Goal: Information Seeking & Learning: Learn about a topic

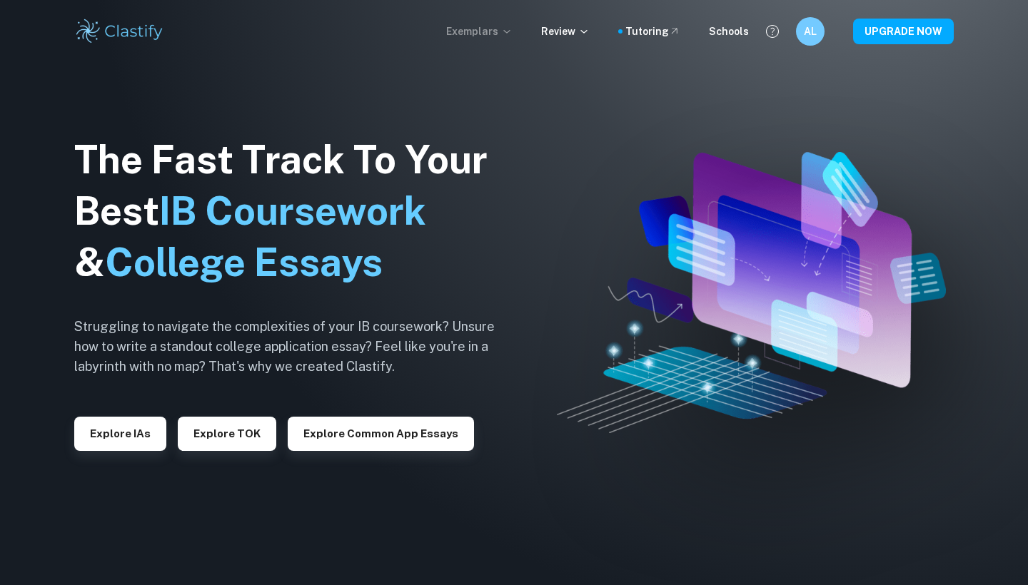
click at [505, 30] on p "Exemplars" at bounding box center [479, 32] width 66 height 16
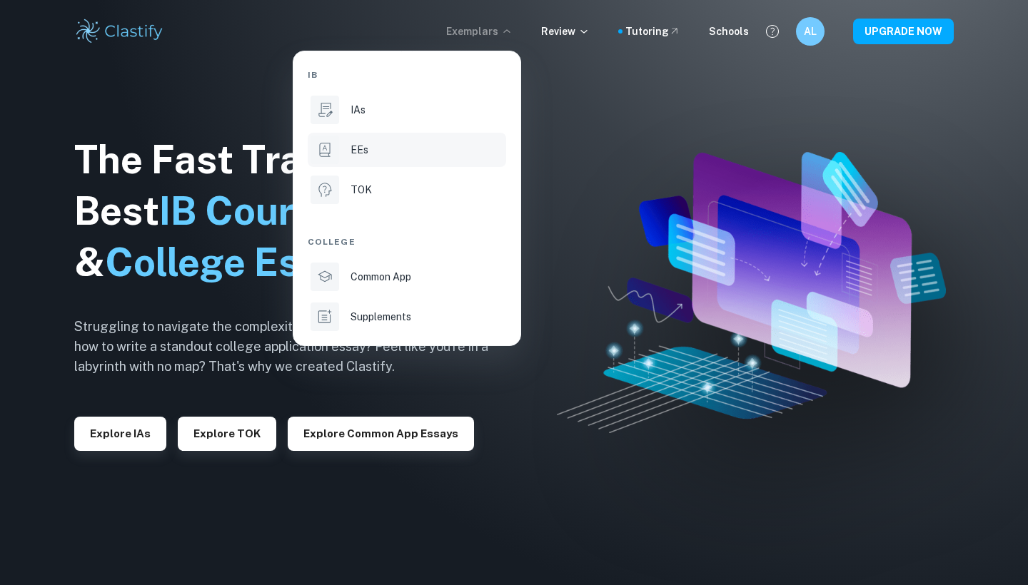
click at [410, 148] on div "EEs" at bounding box center [427, 150] width 153 height 16
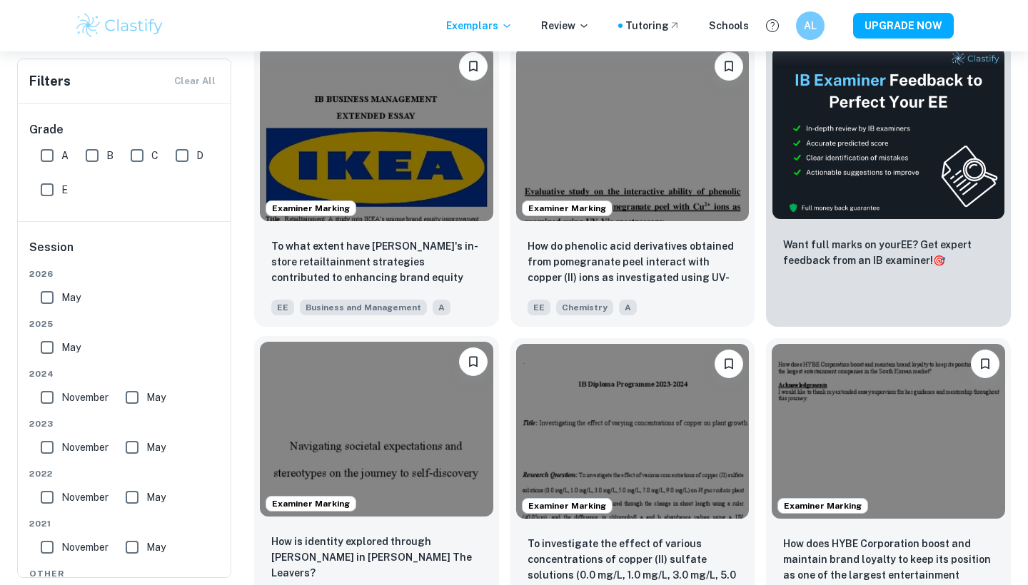
scroll to position [148, 0]
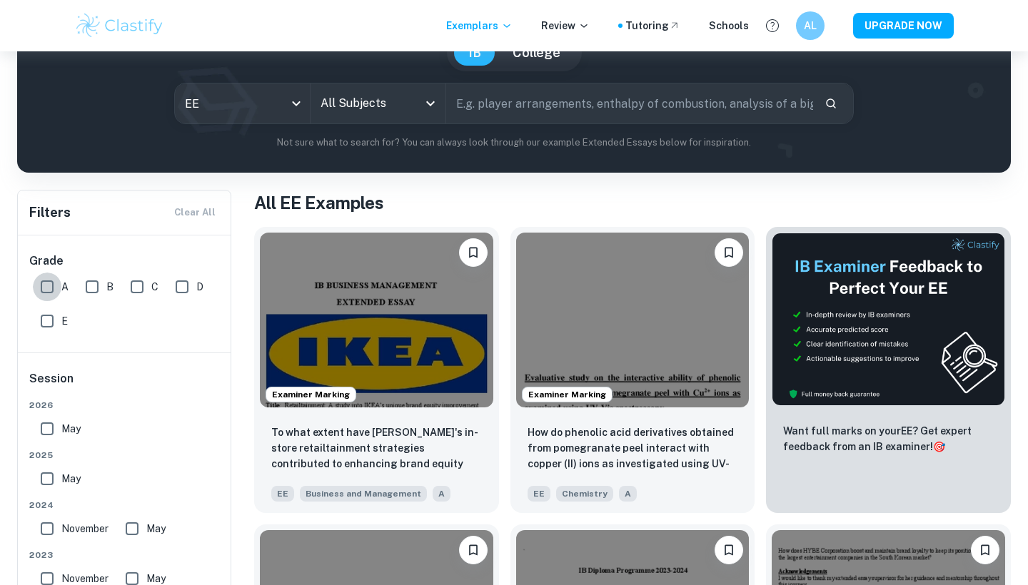
click at [51, 285] on input "A" at bounding box center [47, 287] width 29 height 29
checkbox input "true"
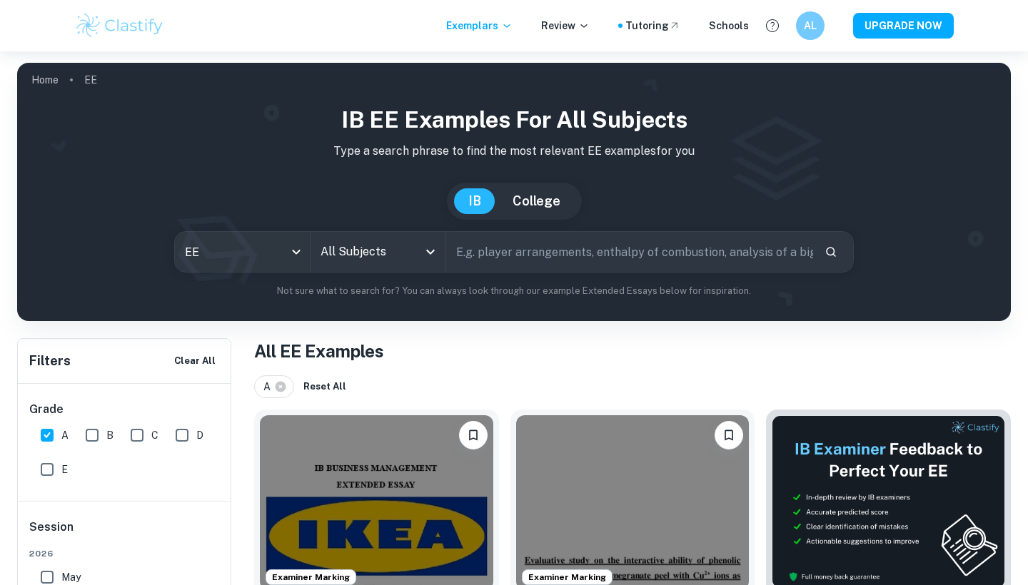
scroll to position [0, 0]
click at [370, 251] on input "All Subjects" at bounding box center [367, 251] width 101 height 27
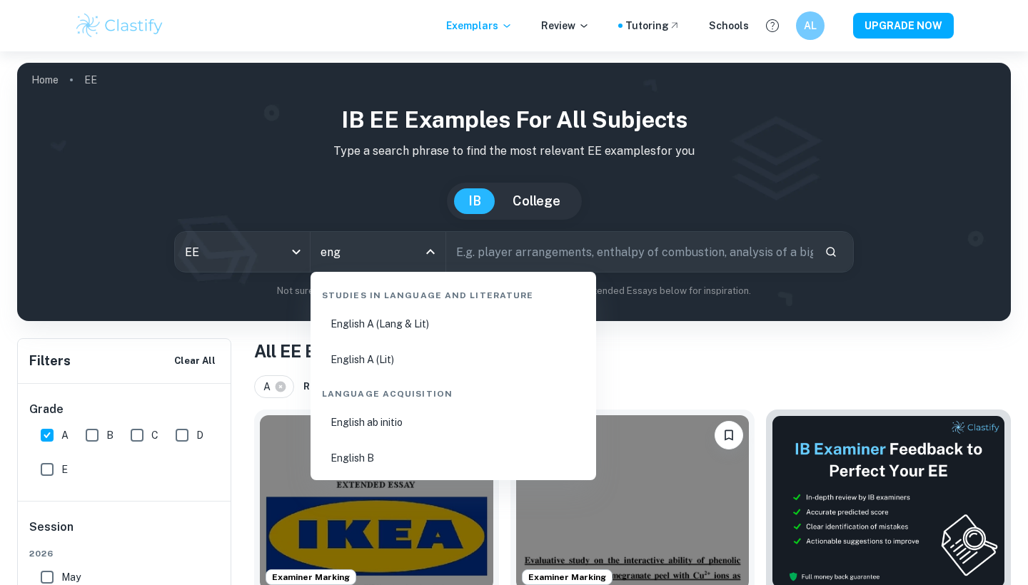
click at [448, 325] on li "English A (Lang & Lit)" at bounding box center [453, 324] width 274 height 33
type input "English A (Lang & Lit)"
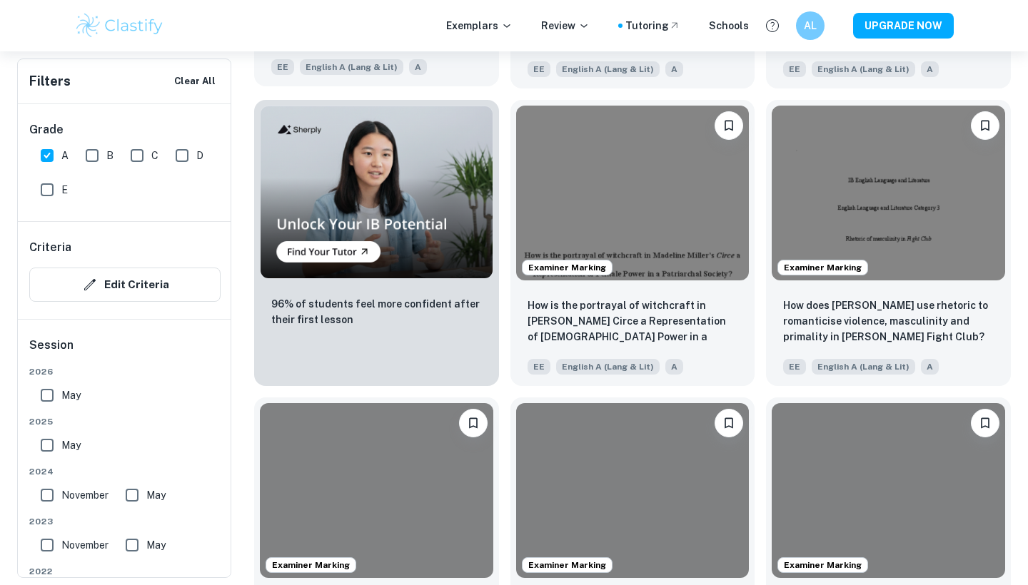
scroll to position [944, 0]
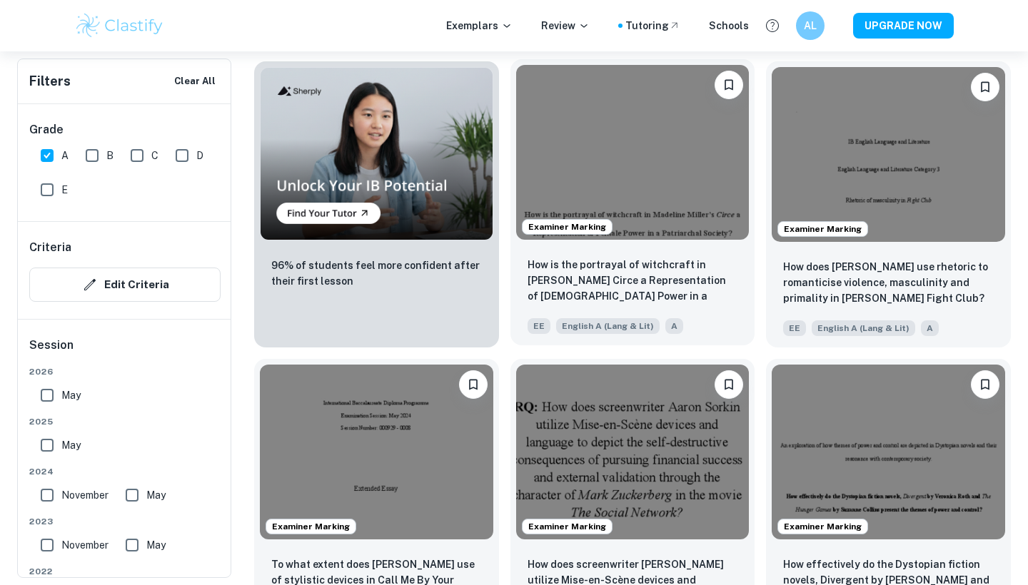
click at [646, 158] on img at bounding box center [632, 152] width 233 height 175
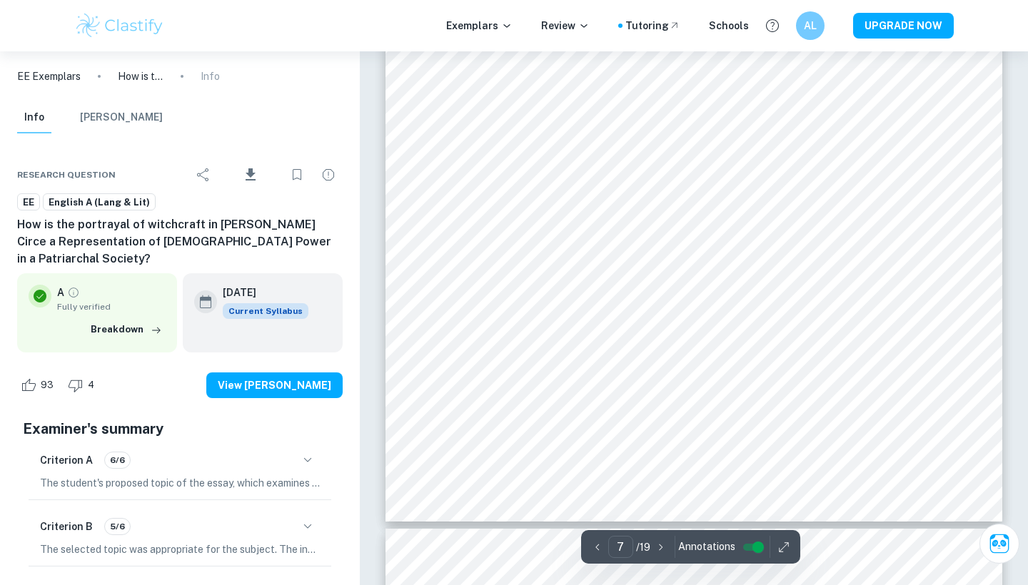
scroll to position [5349, 1]
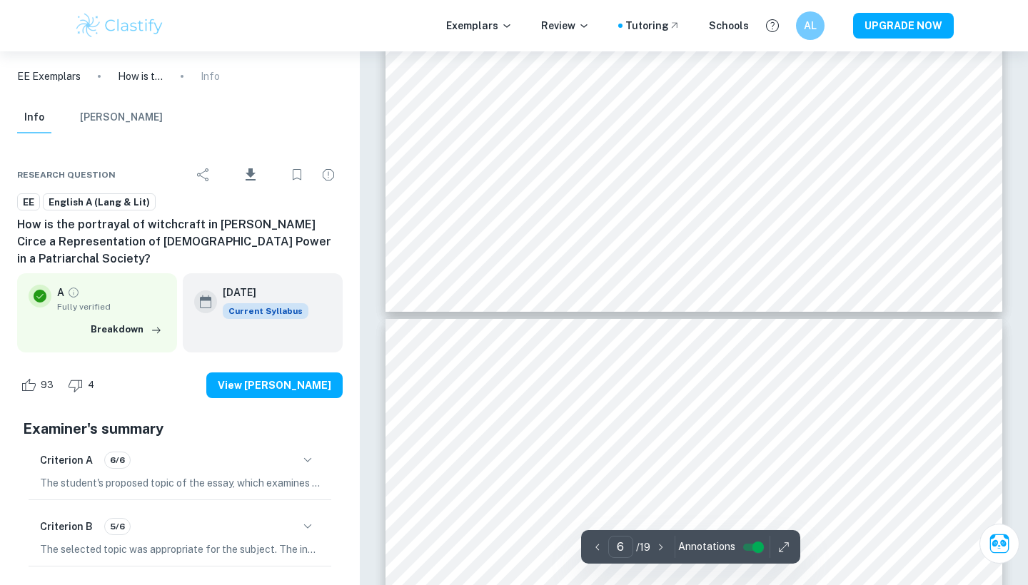
type input "5"
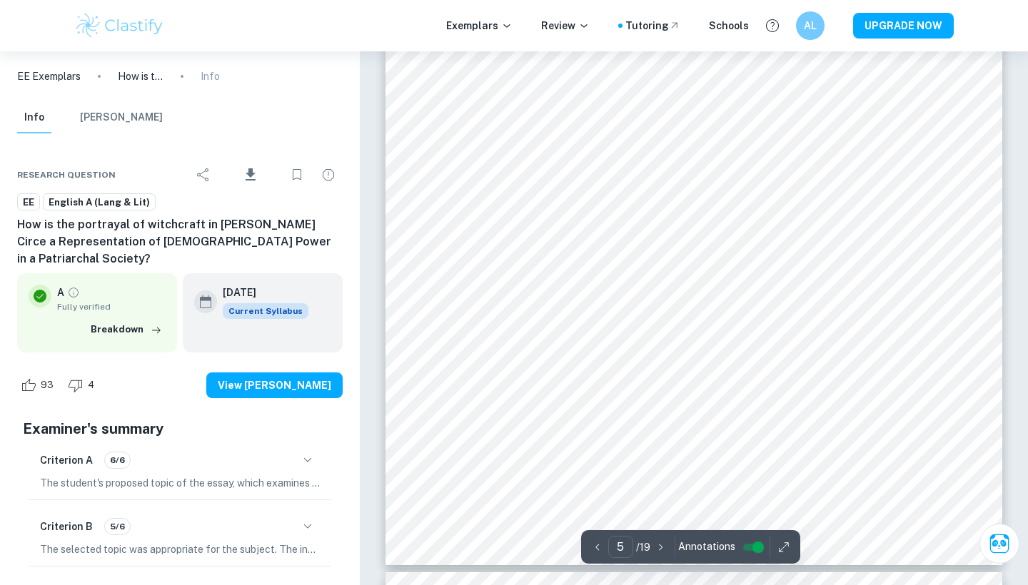
scroll to position [3663, 0]
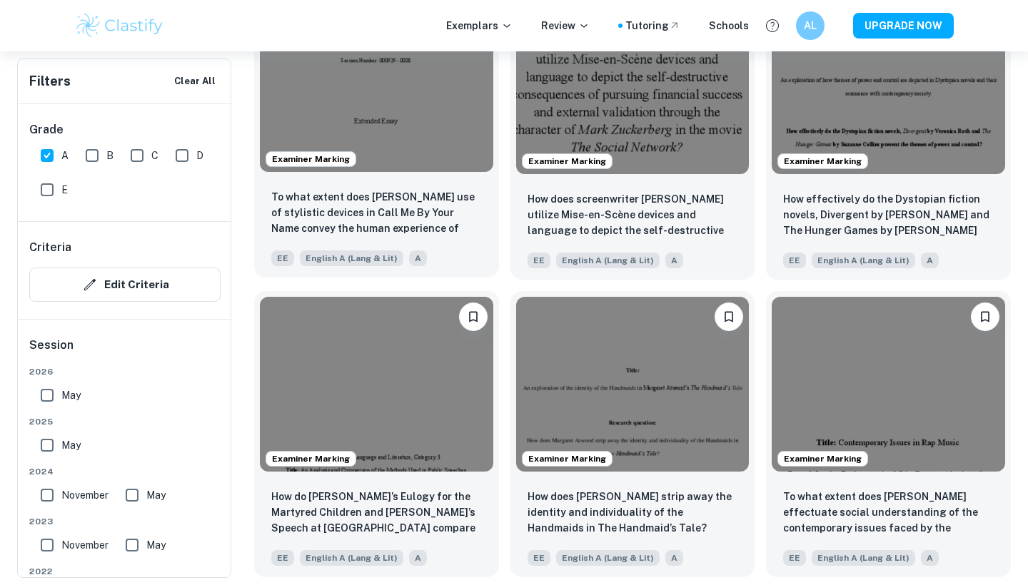
scroll to position [1329, 0]
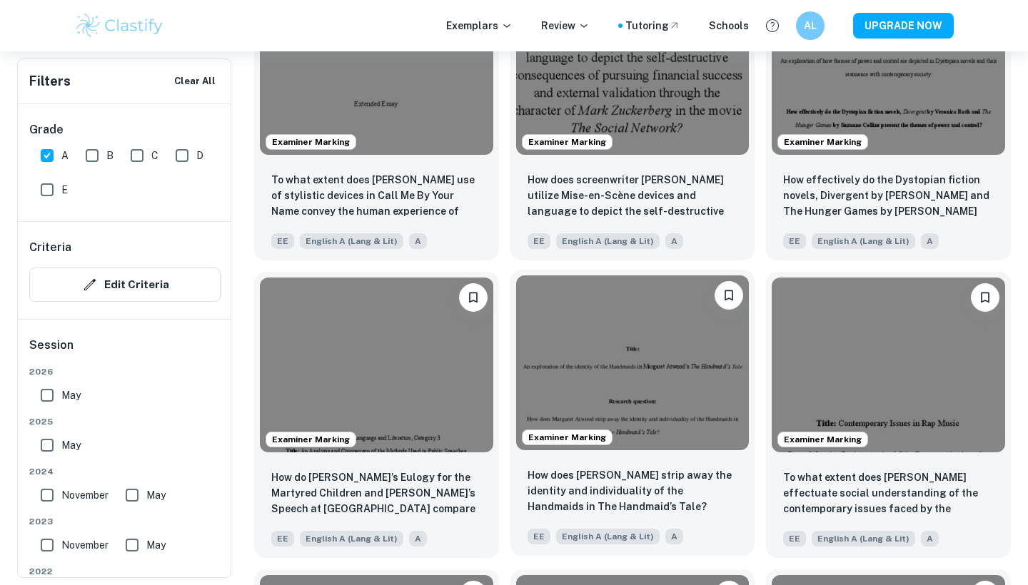
click at [740, 408] on img at bounding box center [632, 363] width 233 height 175
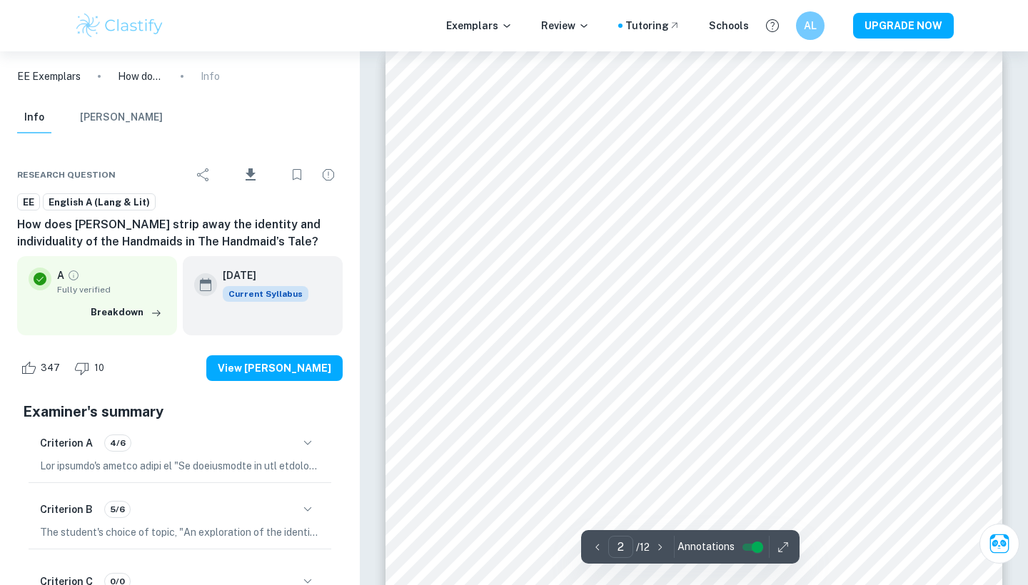
scroll to position [917, 0]
type input "4"
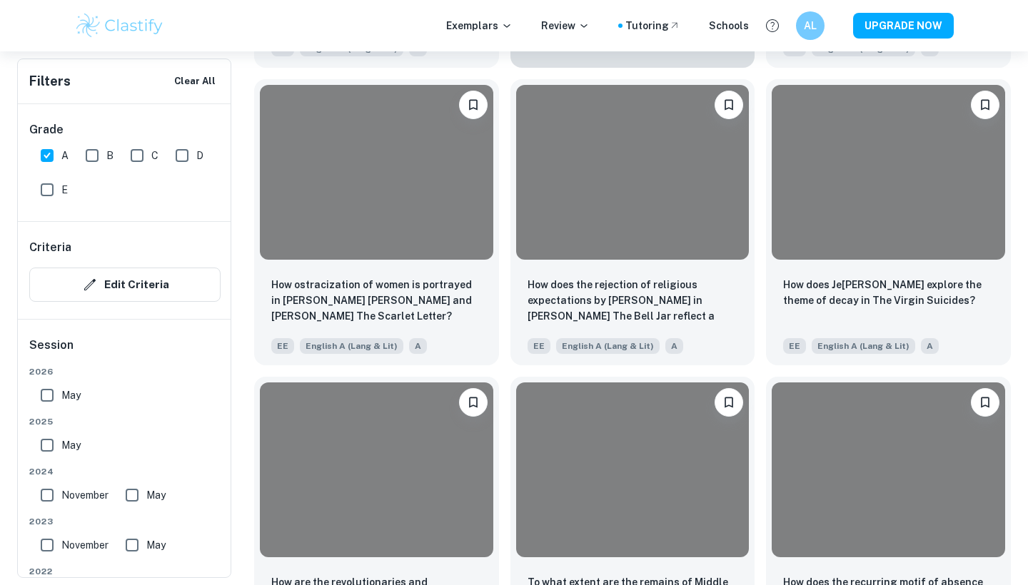
scroll to position [1329, 0]
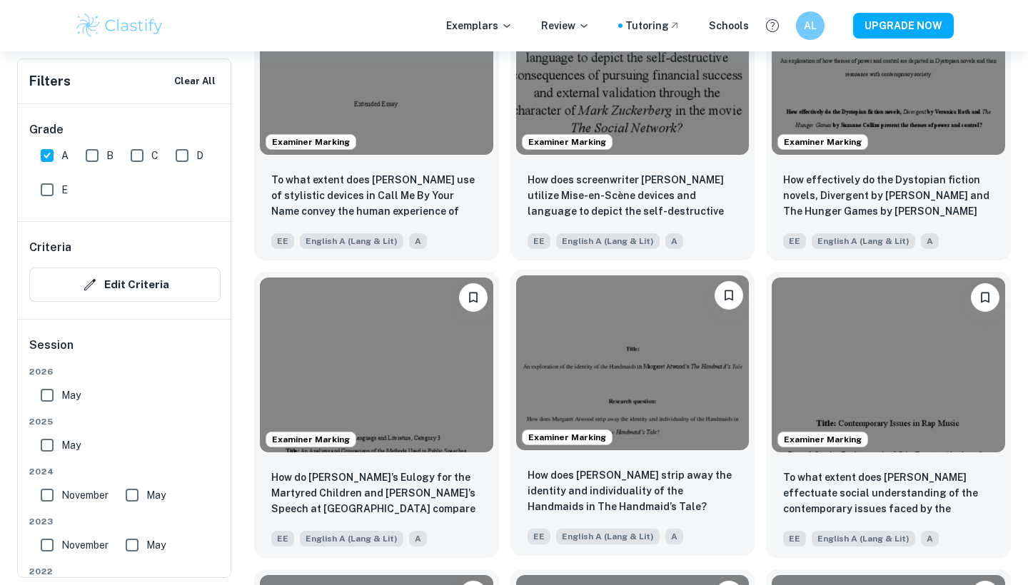
click at [662, 351] on img at bounding box center [632, 363] width 233 height 175
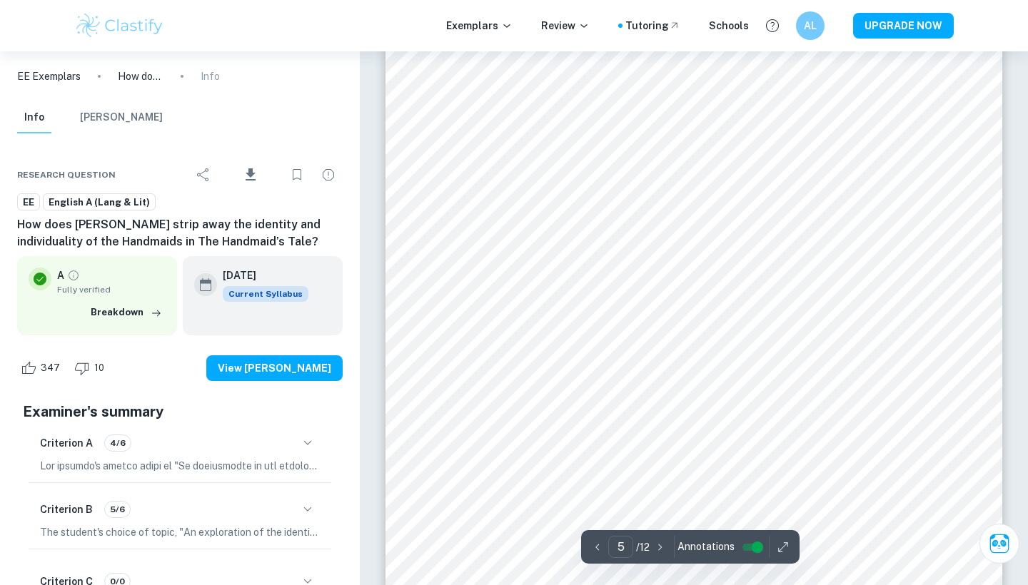
scroll to position [3736, 1]
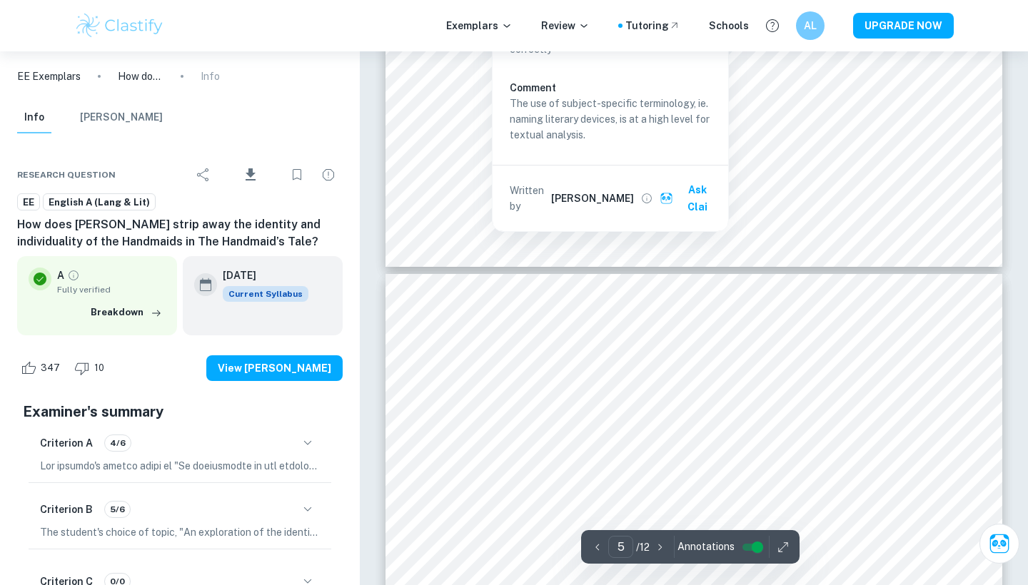
type input "6"
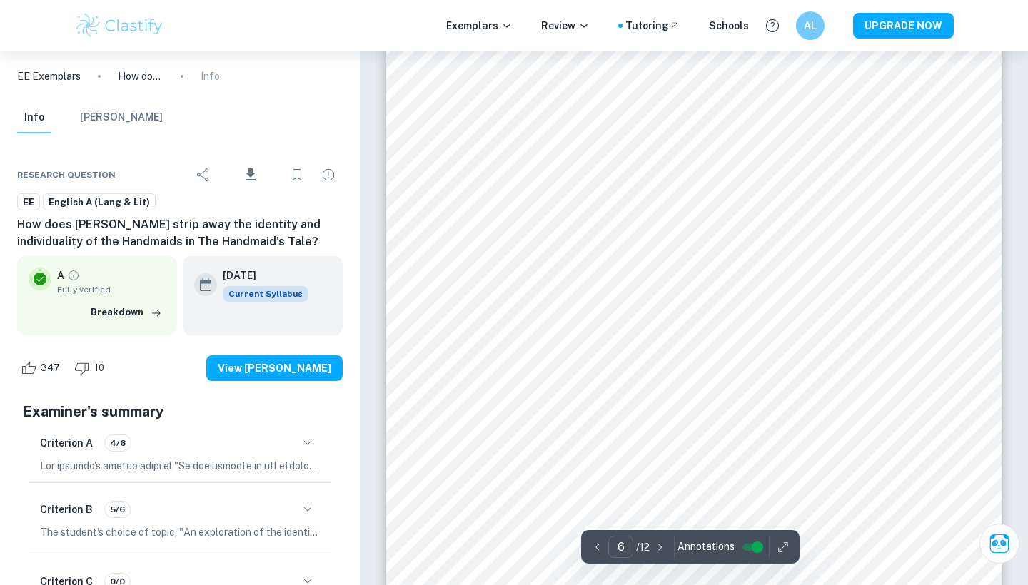
scroll to position [4677, 0]
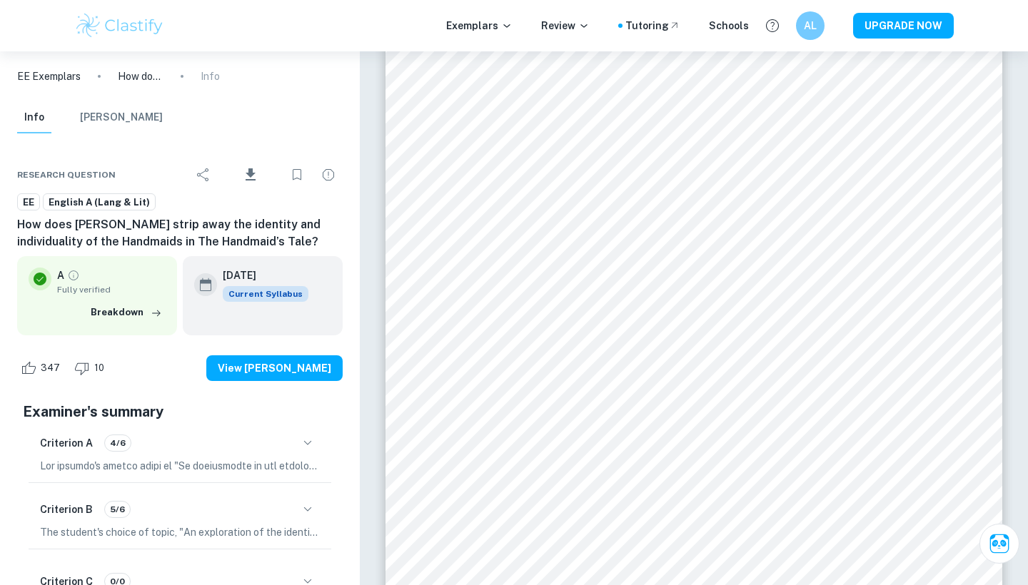
click at [98, 26] on img at bounding box center [119, 25] width 91 height 29
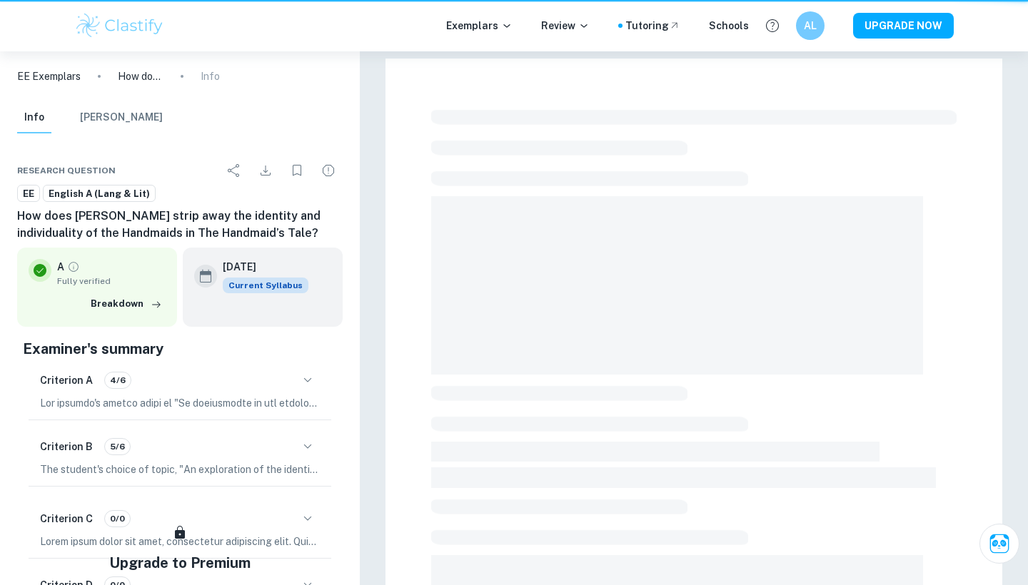
scroll to position [353, 0]
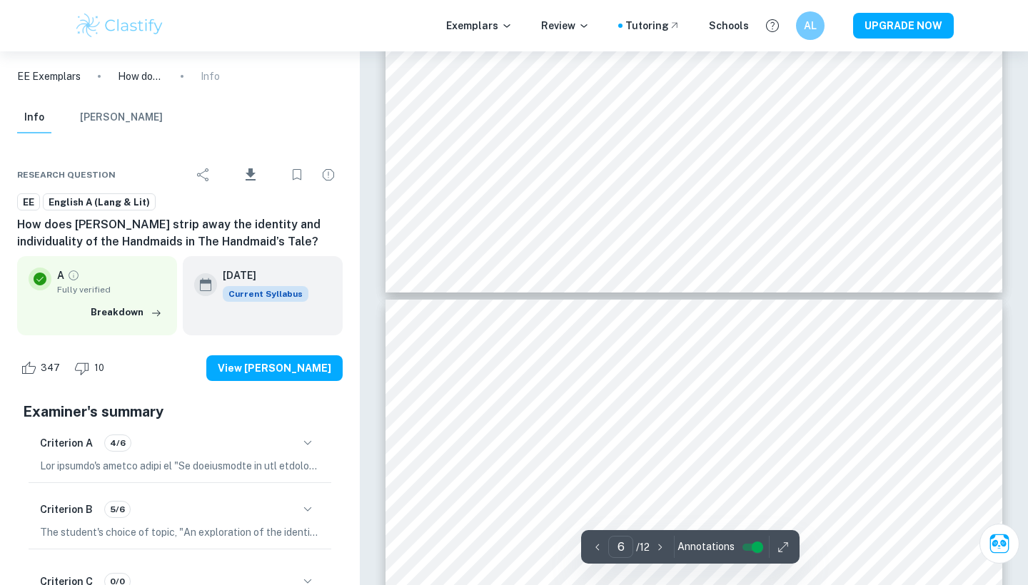
type input "5"
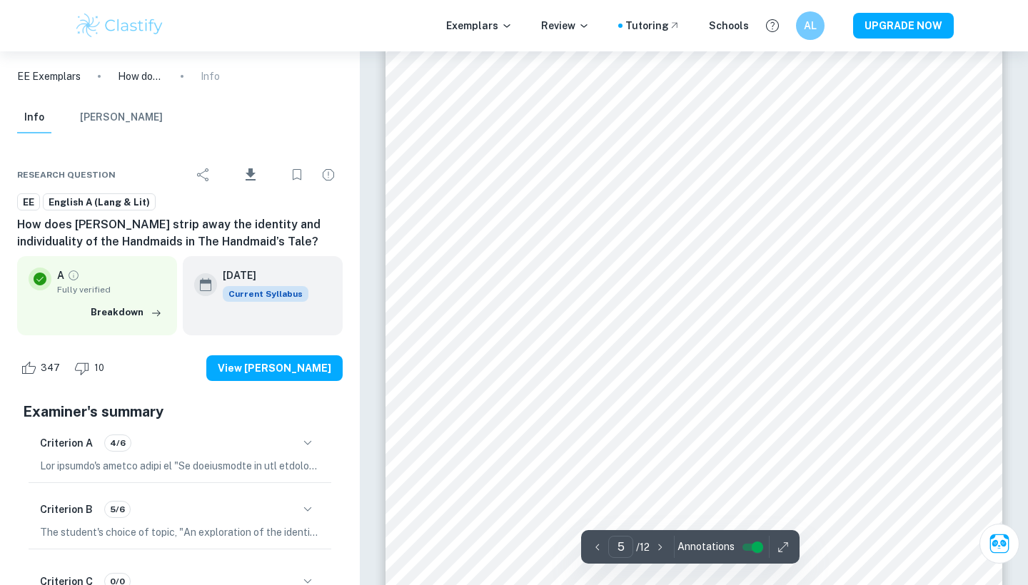
scroll to position [3659, 0]
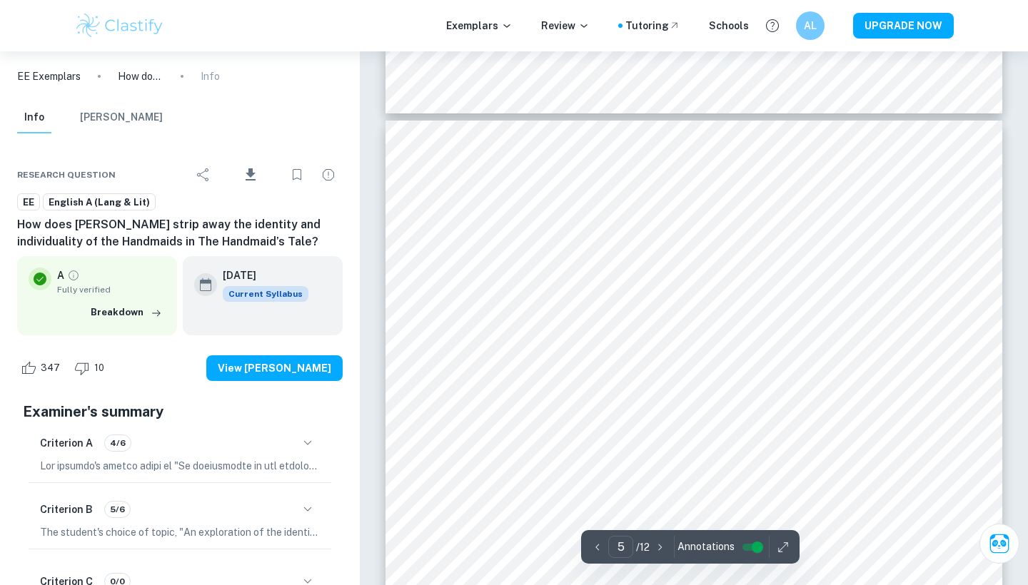
click at [46, 18] on div "Exemplars Review Tutoring Schools AL UPGRADE NOW" at bounding box center [514, 25] width 1028 height 51
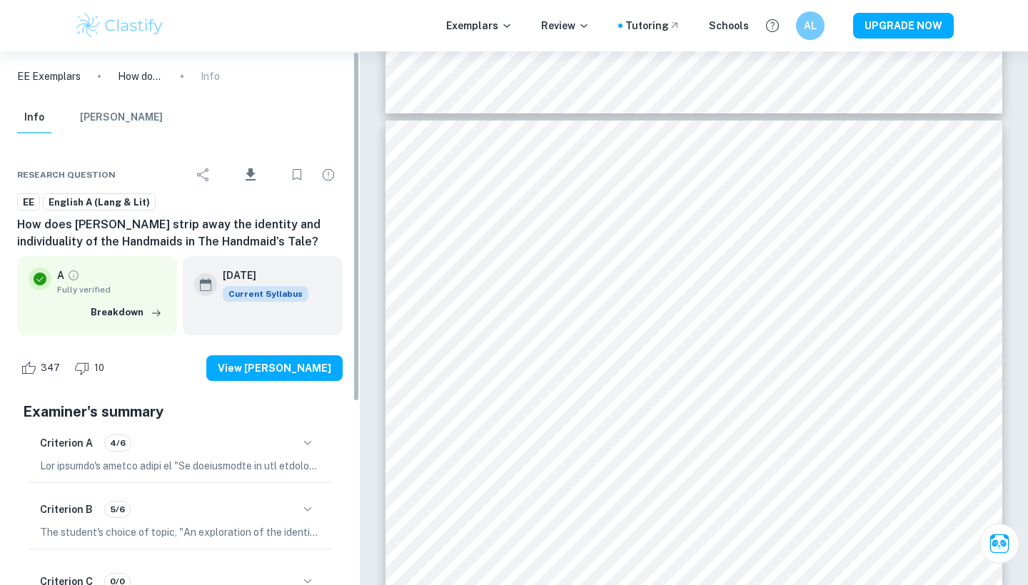
click at [64, 74] on p "EE Exemplars" at bounding box center [49, 77] width 64 height 16
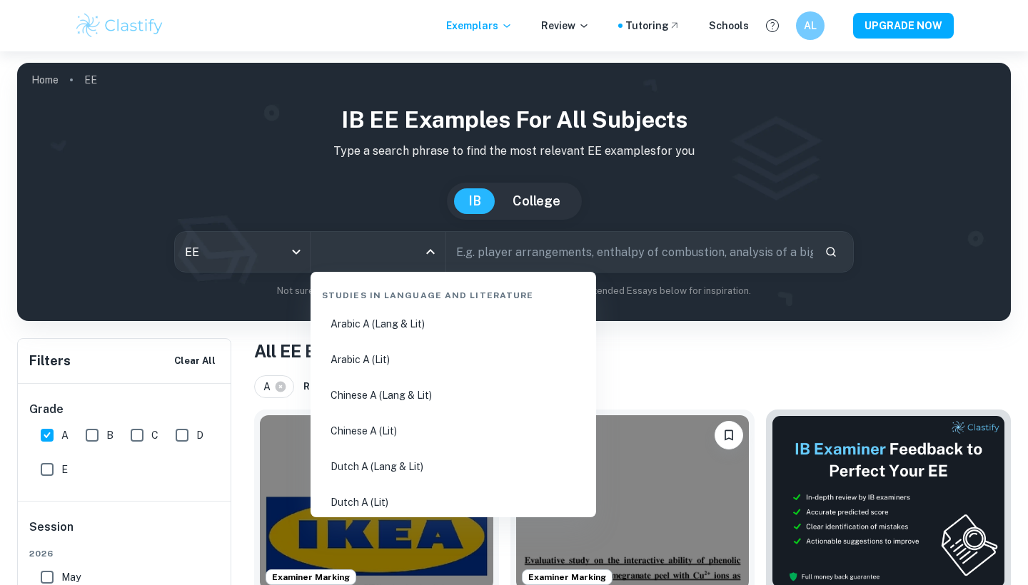
click at [398, 251] on input "All Subjects" at bounding box center [367, 251] width 101 height 27
type input "eng"
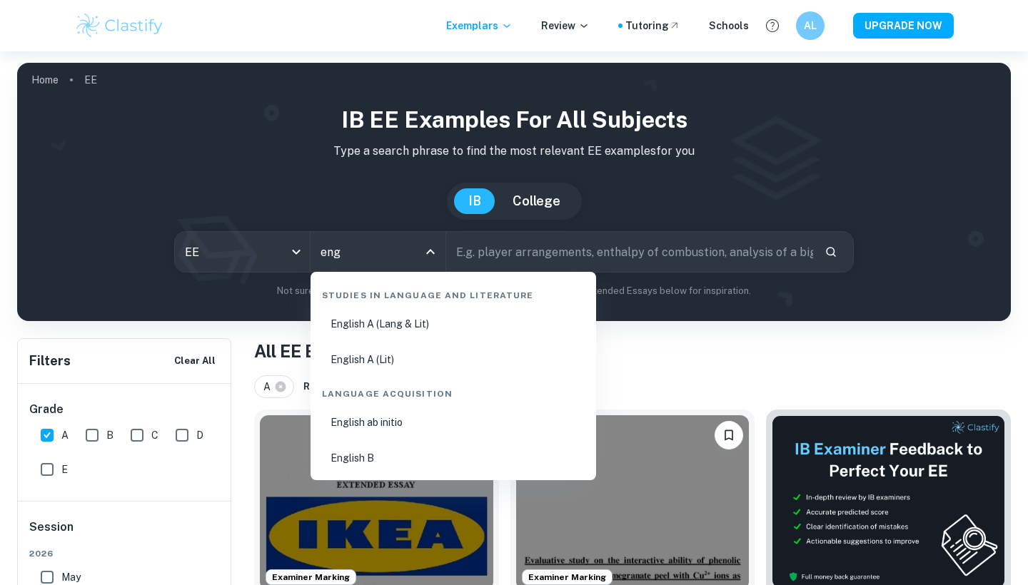
click at [428, 318] on li "English A (Lang & Lit)" at bounding box center [453, 324] width 274 height 33
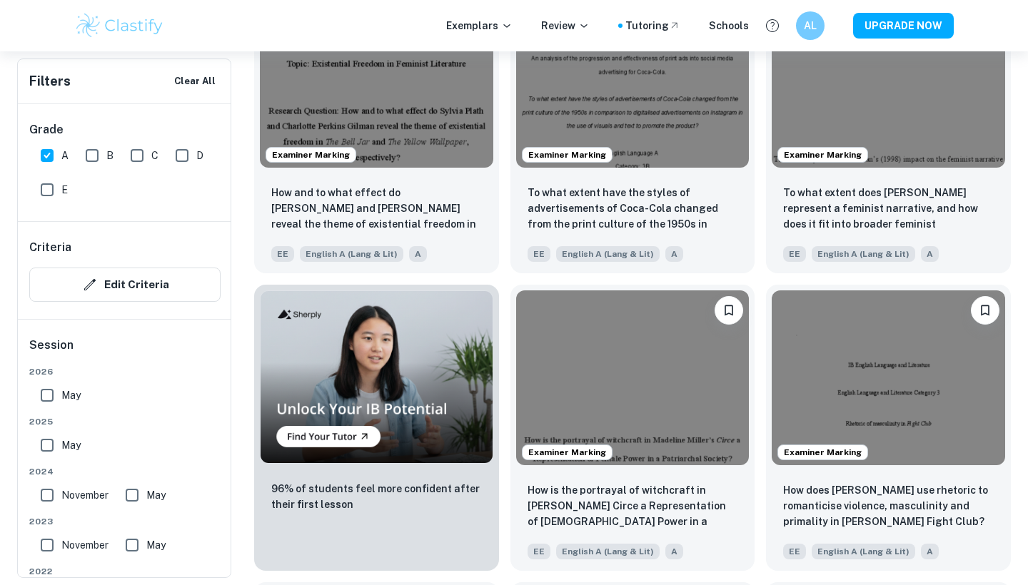
scroll to position [757, 0]
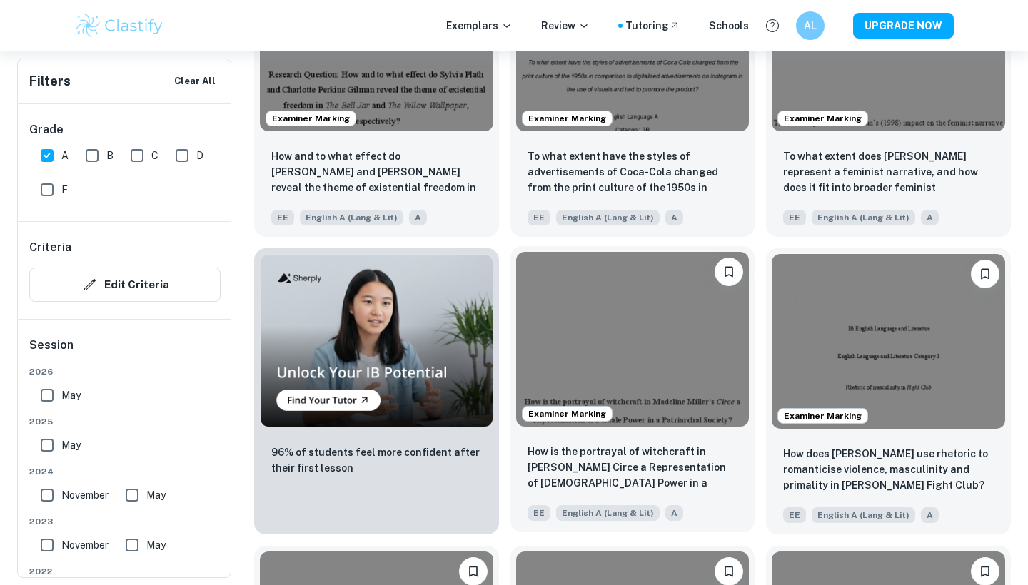
click at [677, 378] on img at bounding box center [632, 339] width 233 height 175
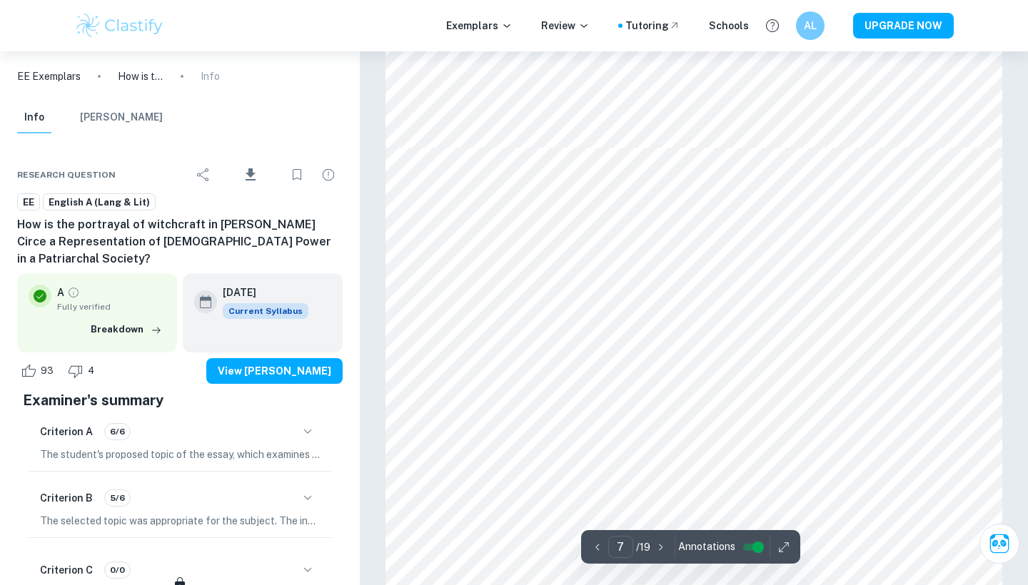
scroll to position [4878, 0]
type input "6"
